Goal: Find specific page/section: Find specific page/section

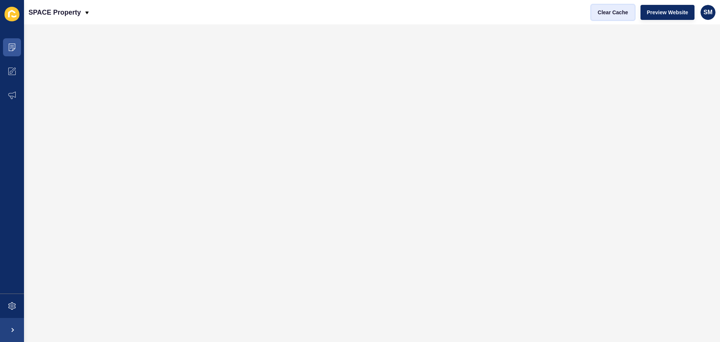
click at [621, 13] on span "Clear Cache" at bounding box center [613, 13] width 30 height 8
click at [599, 16] on span "Clear Cache" at bounding box center [613, 13] width 30 height 8
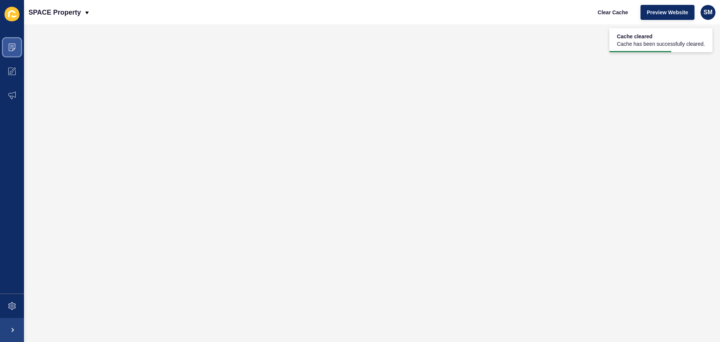
click at [19, 50] on span at bounding box center [12, 47] width 24 height 24
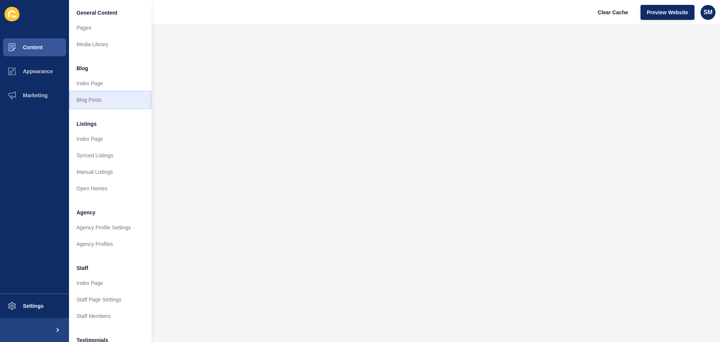
click at [105, 99] on link "Blog Posts" at bounding box center [110, 100] width 83 height 17
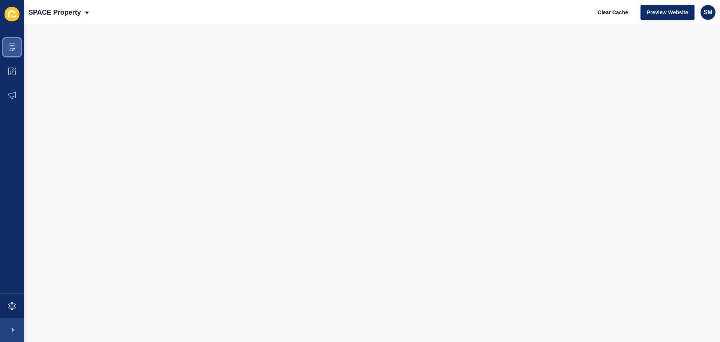
click at [14, 47] on icon at bounding box center [12, 48] width 8 height 8
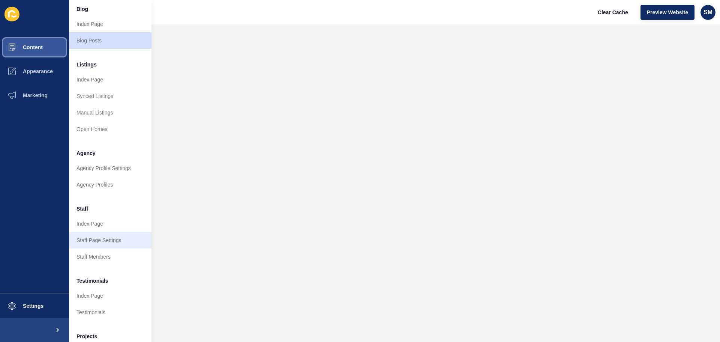
scroll to position [104, 0]
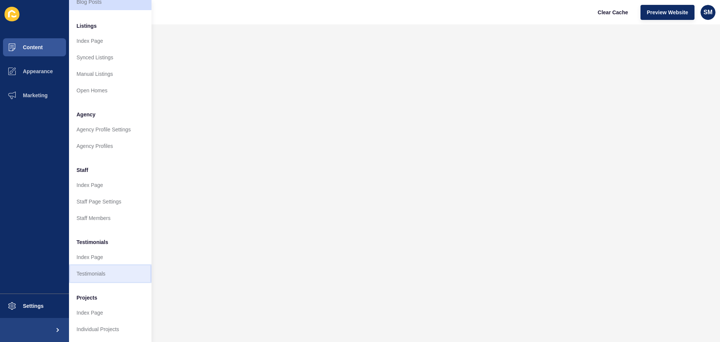
click at [100, 265] on link "Testimonials" at bounding box center [110, 273] width 83 height 17
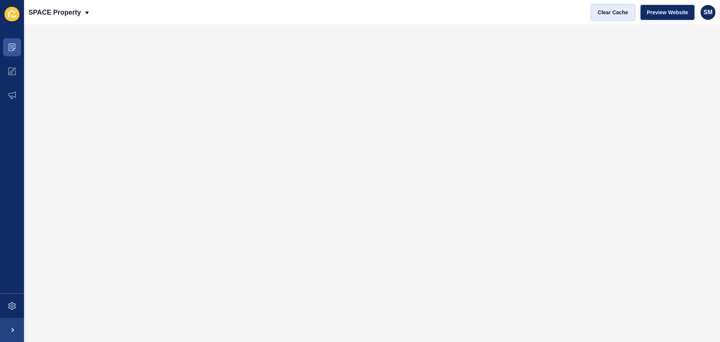
click at [605, 13] on span "Clear Cache" at bounding box center [613, 13] width 30 height 8
click at [15, 41] on span at bounding box center [12, 47] width 24 height 24
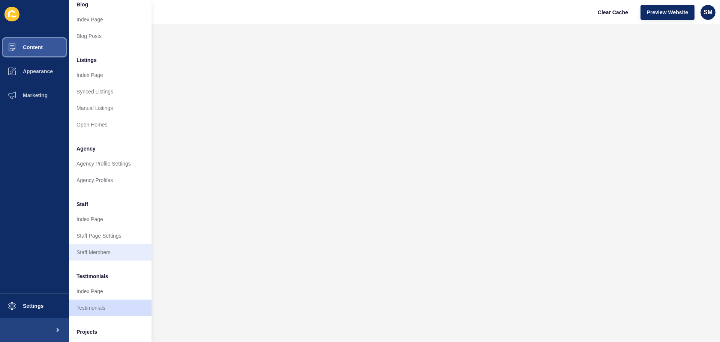
scroll to position [104, 0]
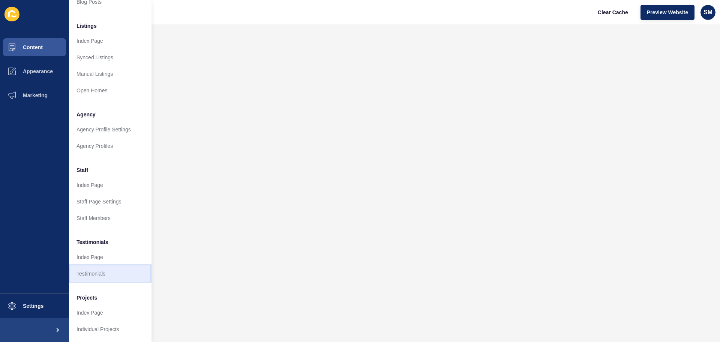
click at [98, 266] on link "Testimonials" at bounding box center [110, 273] width 83 height 17
